Goal: Find specific page/section: Find specific page/section

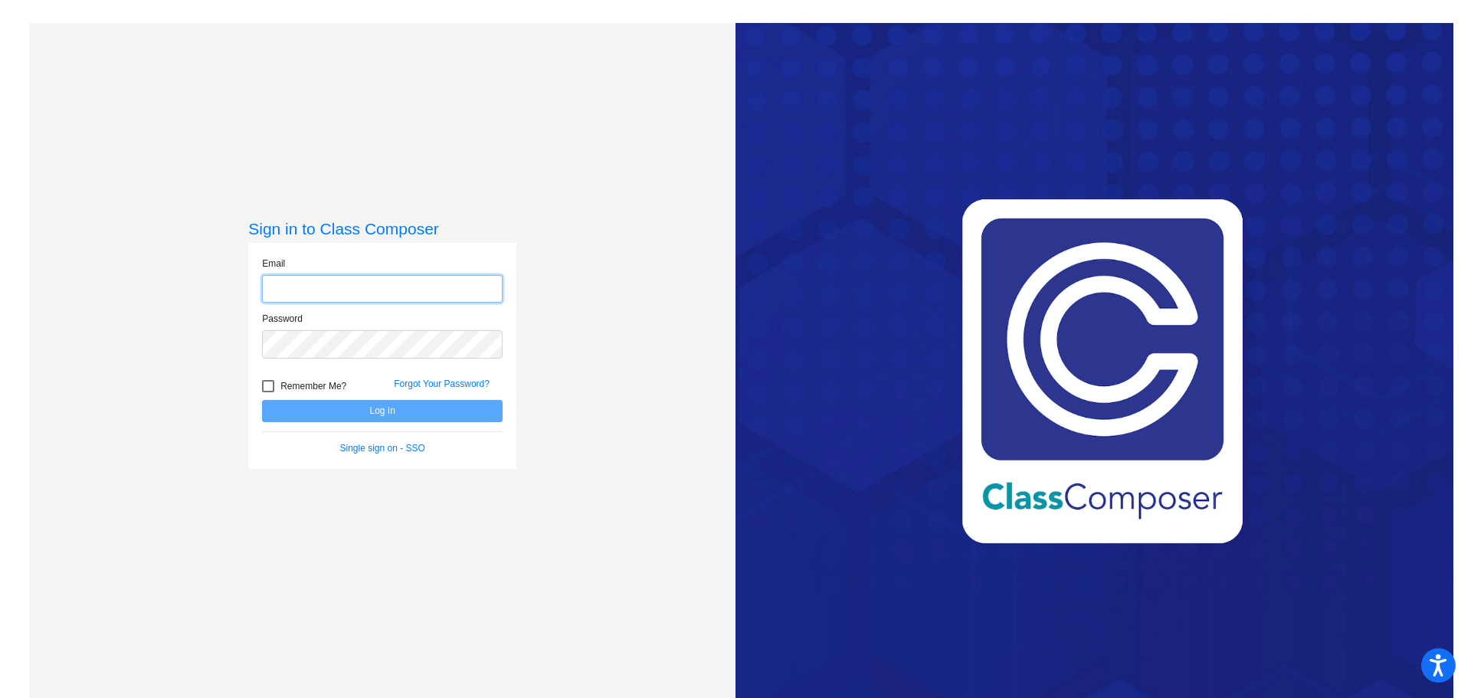
type input "[EMAIL_ADDRESS][DOMAIN_NAME]"
click at [355, 301] on input "[EMAIL_ADDRESS][DOMAIN_NAME]" at bounding box center [382, 289] width 241 height 28
click at [291, 397] on div "Remember Me?" at bounding box center [317, 388] width 132 height 23
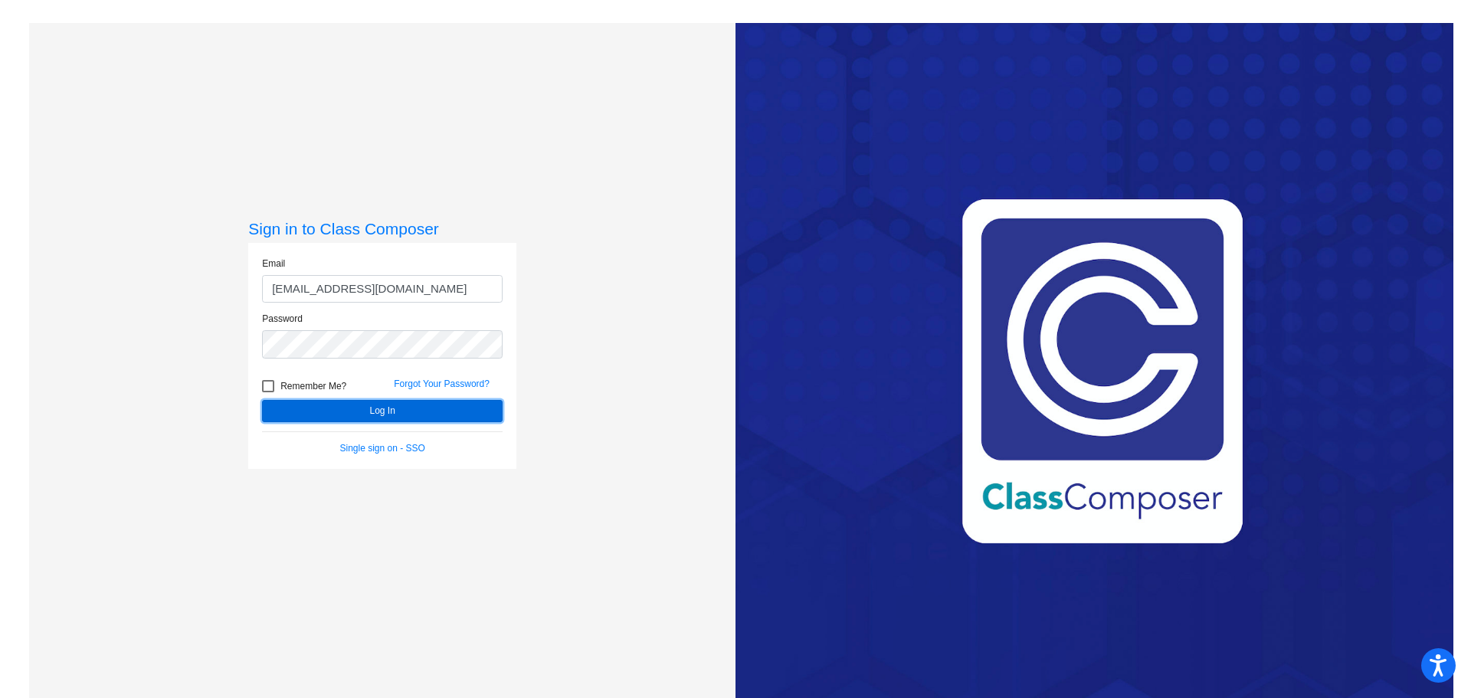
click at [313, 411] on button "Log In" at bounding box center [382, 411] width 241 height 22
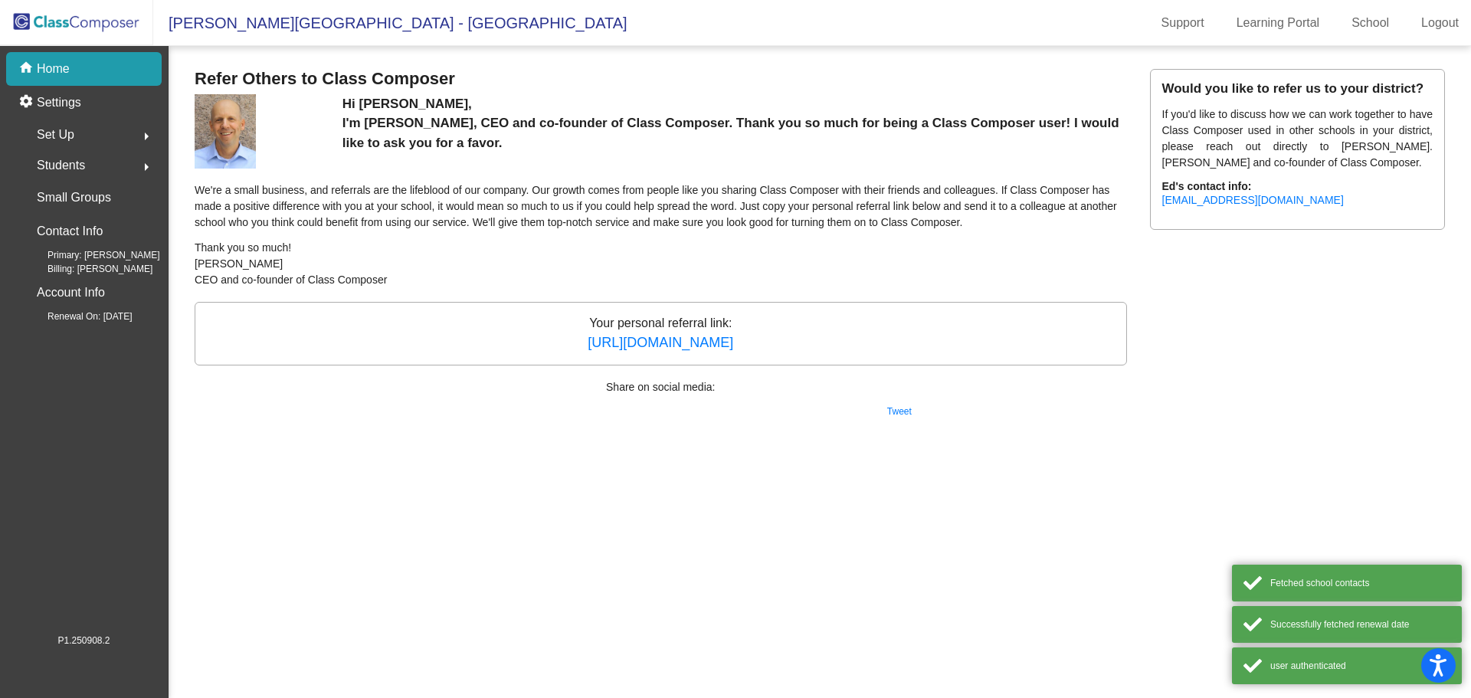
click at [105, 130] on div "Set Up arrow_right" at bounding box center [88, 135] width 146 height 31
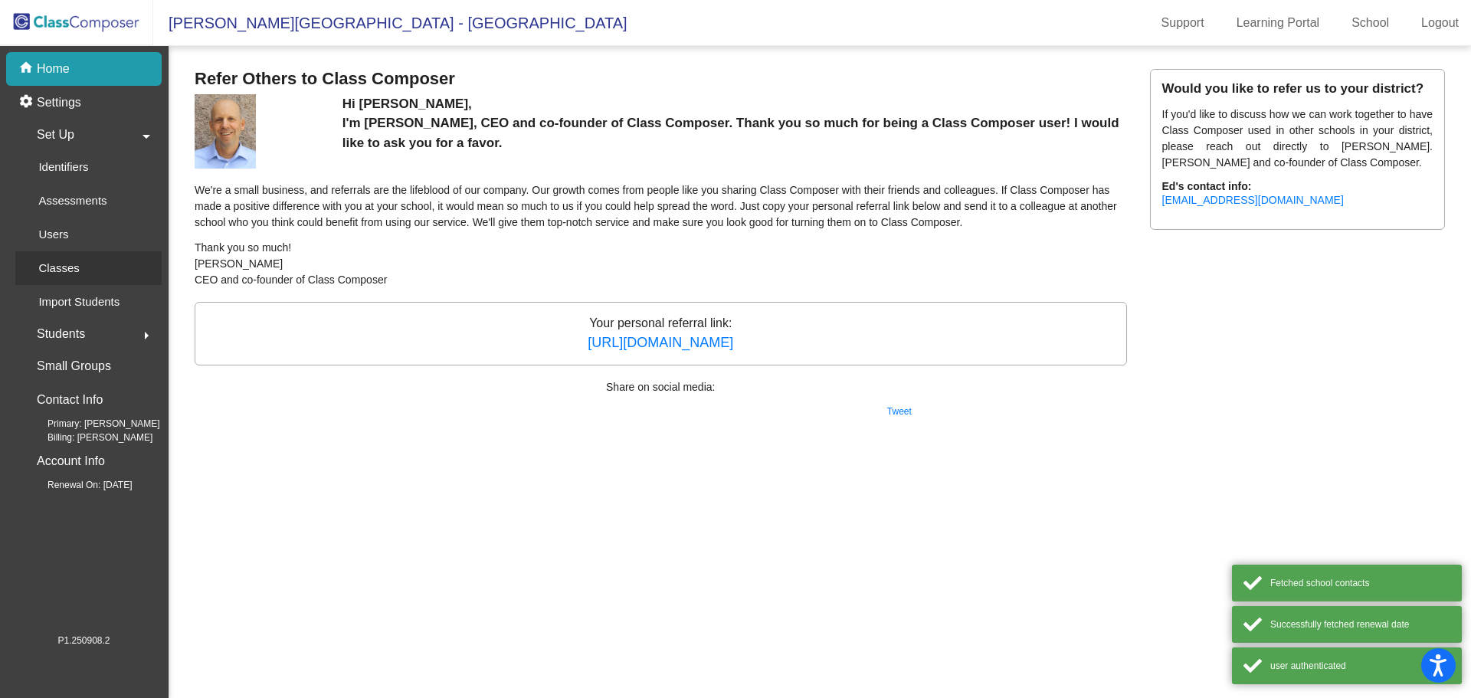
click at [65, 272] on p "Classes" at bounding box center [58, 268] width 41 height 18
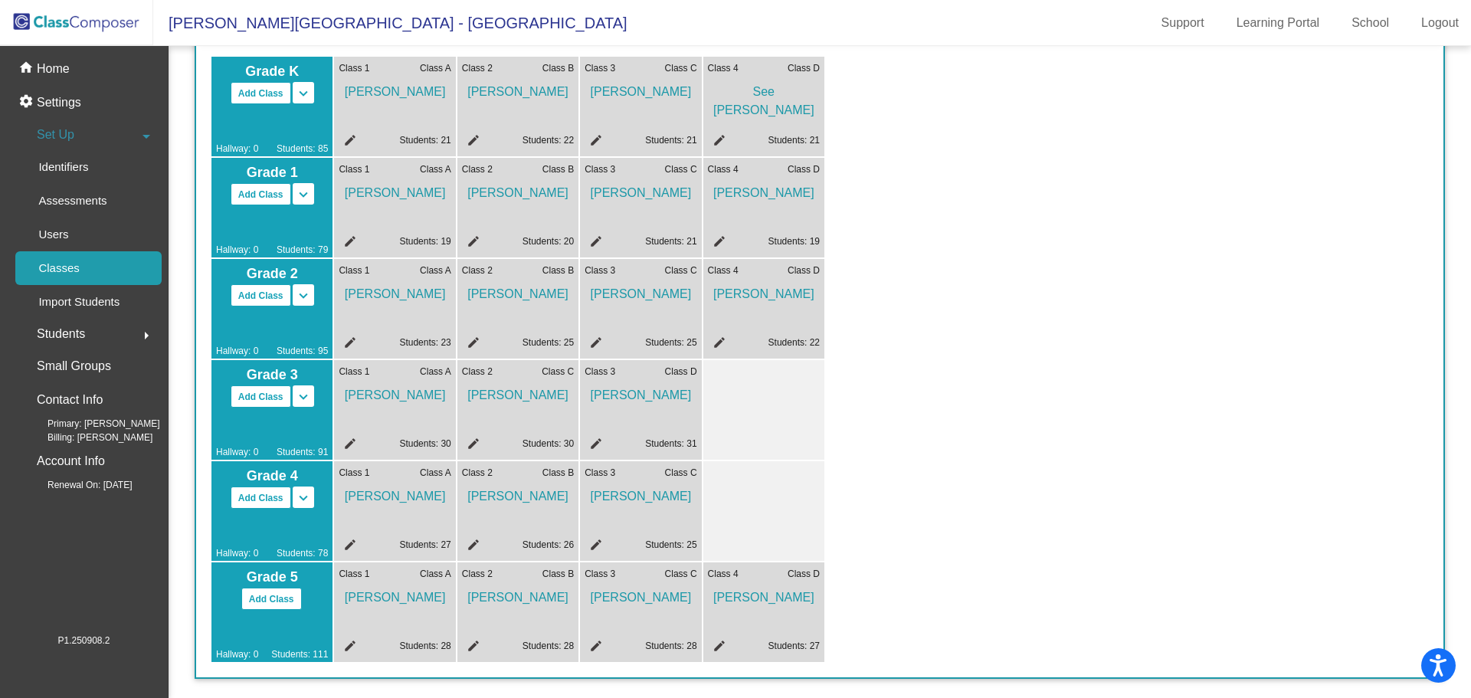
scroll to position [130, 0]
